Goal: Task Accomplishment & Management: Manage account settings

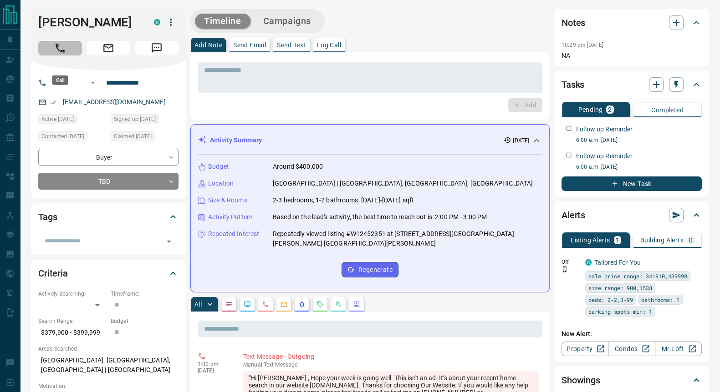
click at [60, 54] on icon "Call" at bounding box center [60, 48] width 12 height 12
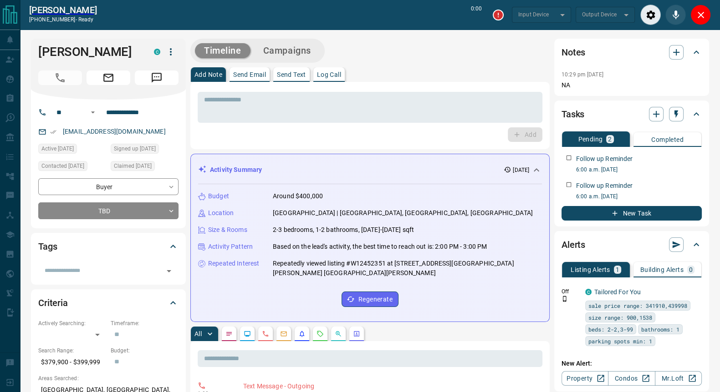
type input "*******"
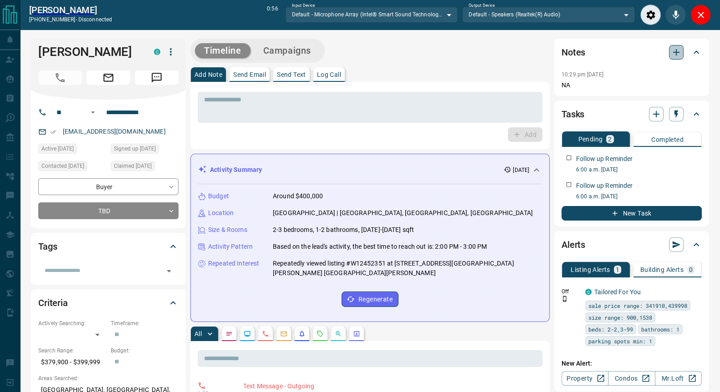
click at [675, 56] on icon "button" at bounding box center [675, 52] width 11 height 11
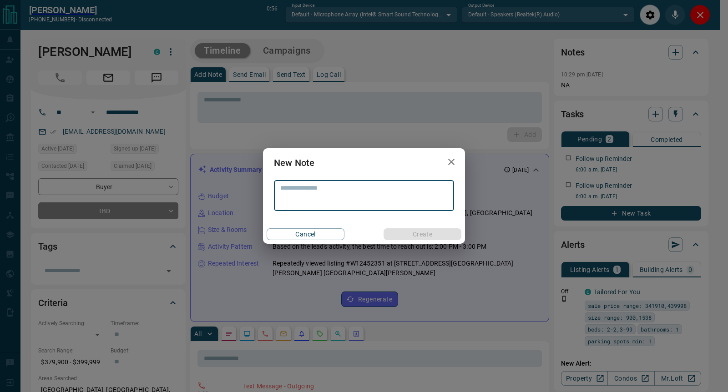
click at [701, 16] on div "New Note * ​ Cancel Create" at bounding box center [364, 196] width 728 height 392
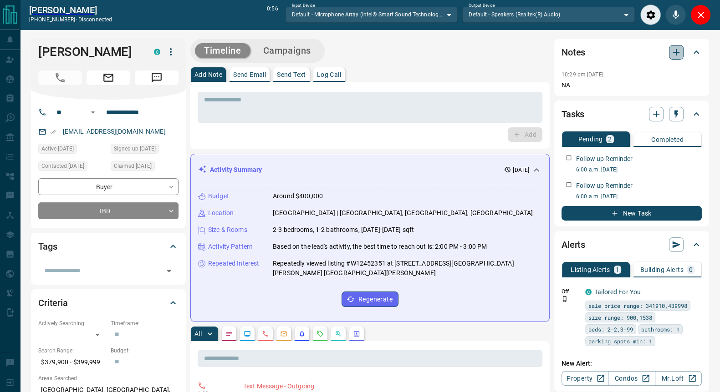
click at [677, 52] on icon "button" at bounding box center [676, 52] width 6 height 6
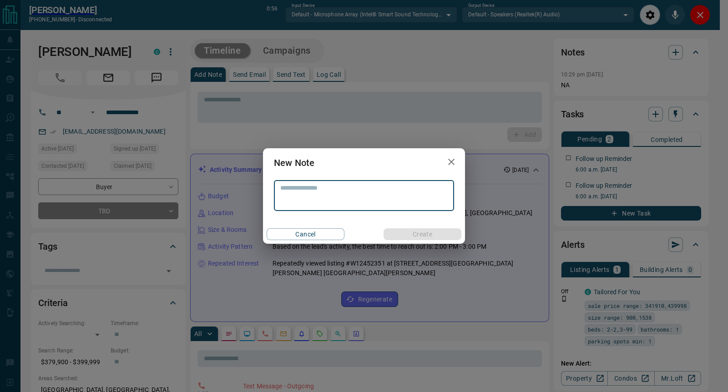
click at [311, 194] on textarea at bounding box center [363, 195] width 167 height 23
type textarea "**********"
click at [428, 234] on button "Create" at bounding box center [423, 234] width 78 height 12
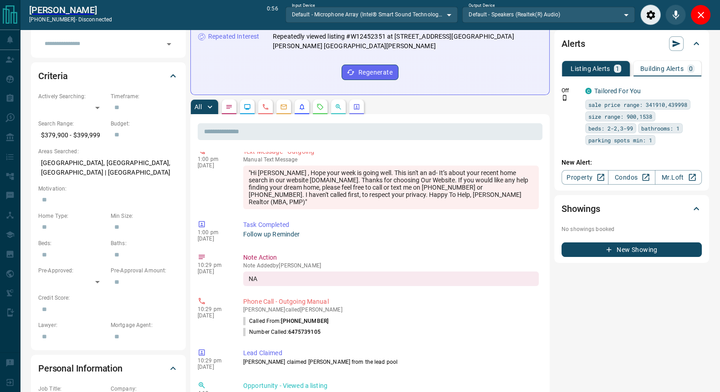
scroll to position [96, 0]
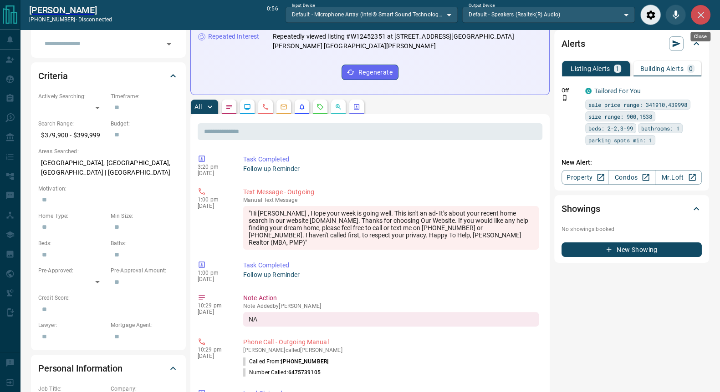
click at [708, 14] on button "Close" at bounding box center [700, 15] width 20 height 20
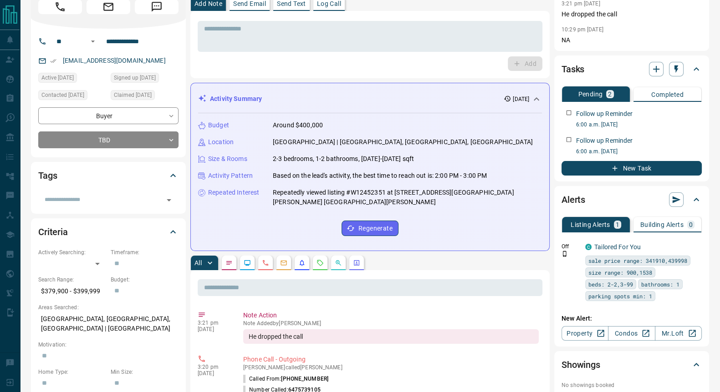
scroll to position [27, 0]
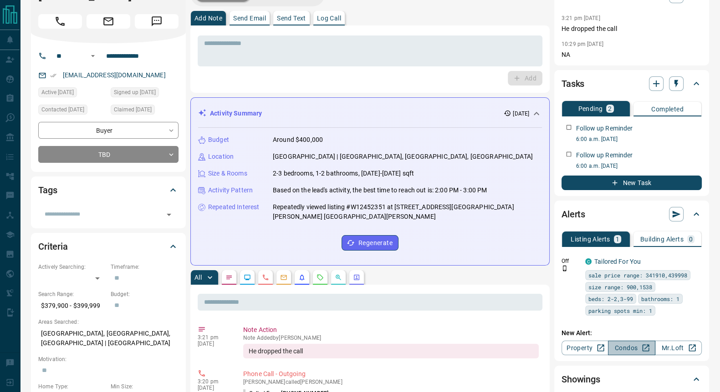
click at [635, 345] on link "Condos" at bounding box center [631, 348] width 47 height 15
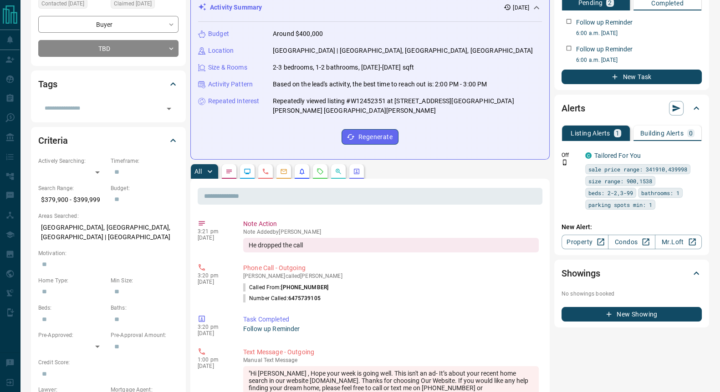
scroll to position [0, 0]
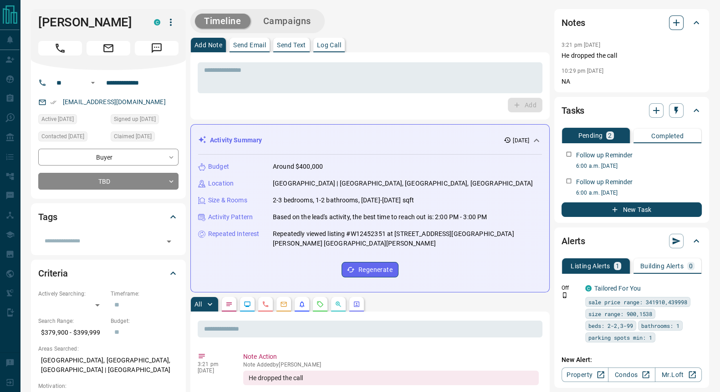
click at [676, 21] on icon "button" at bounding box center [676, 23] width 6 height 6
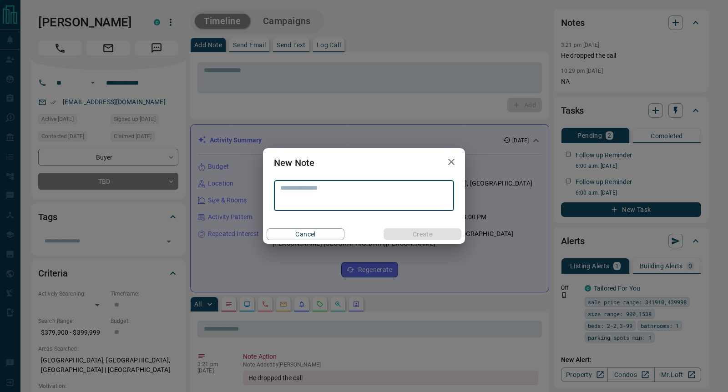
click at [364, 201] on textarea at bounding box center [363, 195] width 167 height 23
type textarea "******"
click at [427, 233] on button "Create" at bounding box center [423, 234] width 78 height 12
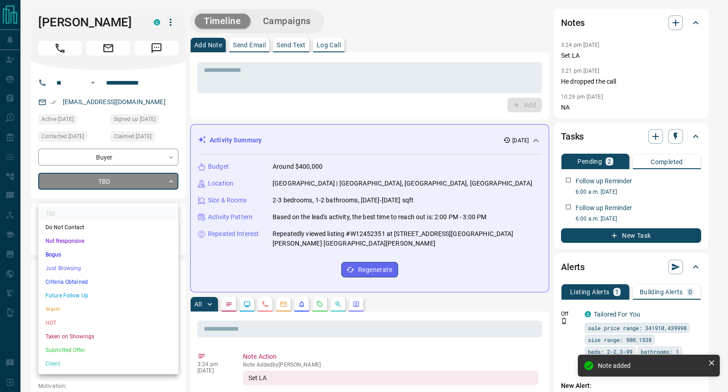
click at [67, 299] on li "Future Follow Up" at bounding box center [108, 296] width 140 height 14
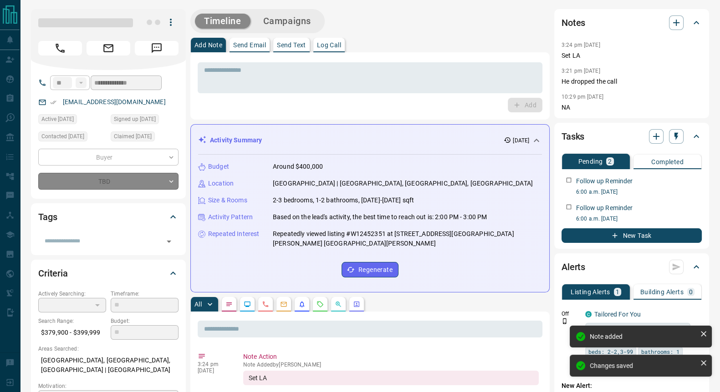
type input "*"
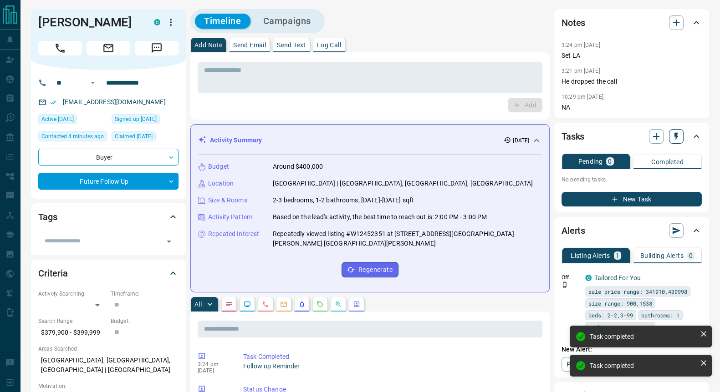
click at [678, 135] on icon "button" at bounding box center [675, 136] width 9 height 9
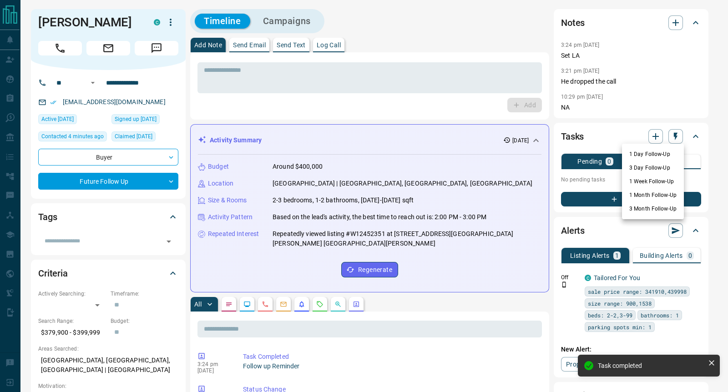
click at [646, 181] on li "1 Week Follow-Up" at bounding box center [653, 182] width 62 height 14
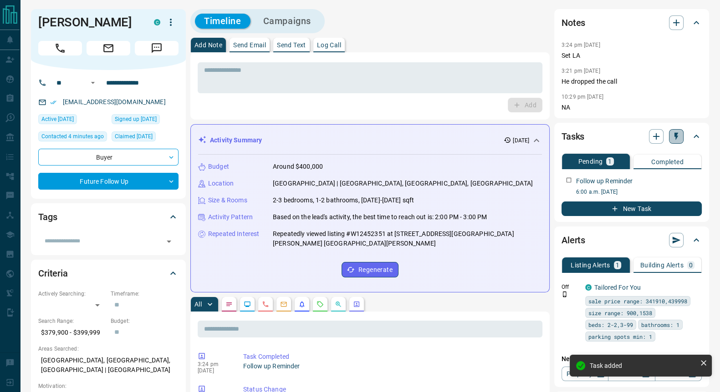
click at [680, 135] on icon "button" at bounding box center [675, 136] width 9 height 9
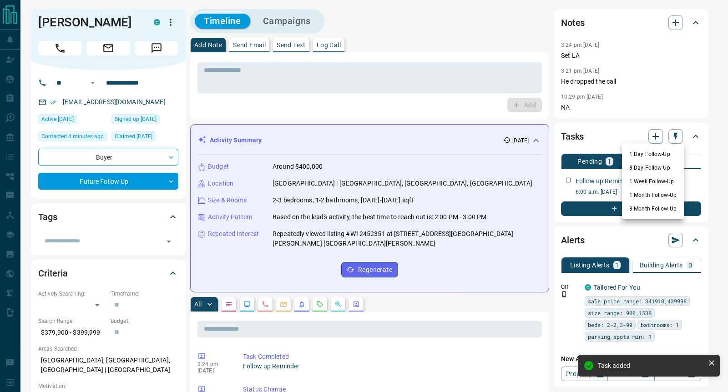
click at [647, 193] on li "1 Month Follow-Up" at bounding box center [653, 195] width 62 height 14
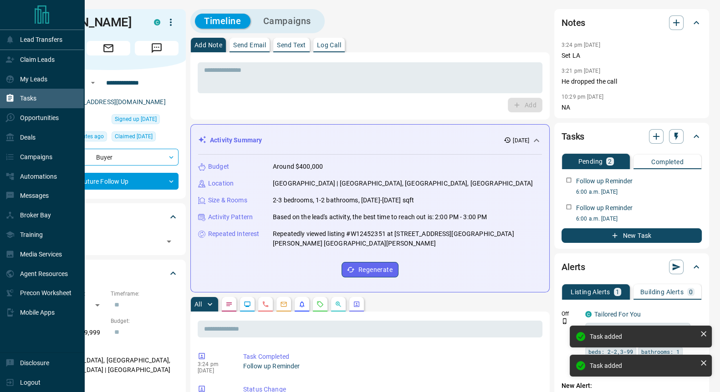
click at [30, 98] on p "Tasks" at bounding box center [28, 98] width 16 height 7
